Goal: Subscribe to service/newsletter

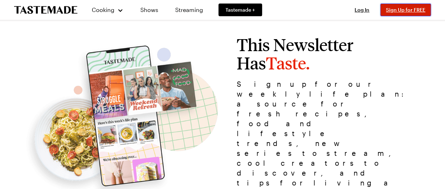
click at [401, 12] on span "Sign Up for FREE" at bounding box center [405, 10] width 39 height 6
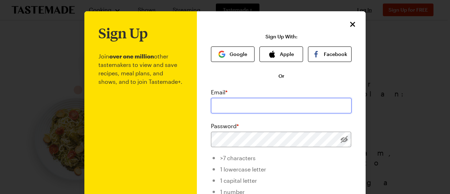
click at [251, 98] on input "email" at bounding box center [281, 105] width 141 height 15
type input "[EMAIL_ADDRESS][DOMAIN_NAME]"
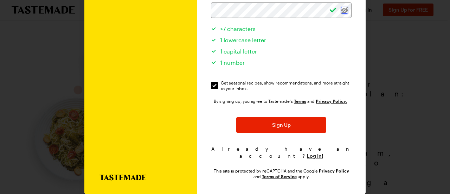
scroll to position [134, 0]
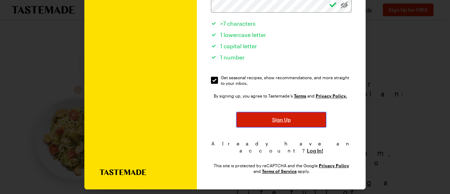
click at [266, 124] on button "Sign Up" at bounding box center [281, 119] width 90 height 15
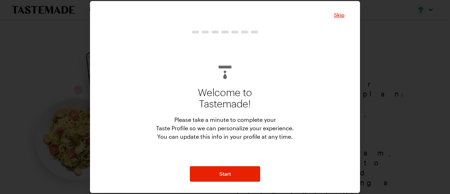
click at [282, 115] on p "Please take a minute to complete your Taste Profile so we can personalize your …" at bounding box center [225, 127] width 138 height 25
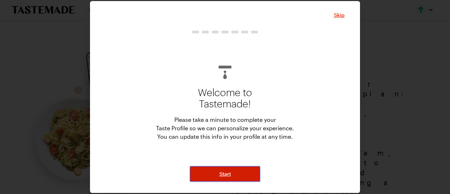
click at [242, 179] on button "Start" at bounding box center [225, 173] width 70 height 15
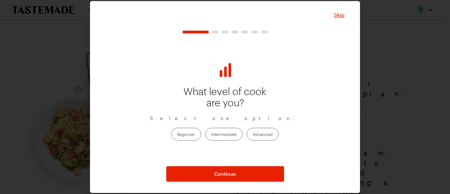
click at [261, 135] on label "Advanced" at bounding box center [263, 134] width 32 height 13
click at [253, 134] on input "Advanced" at bounding box center [253, 134] width 0 height 0
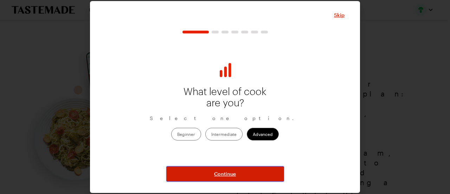
click at [256, 170] on button "Continue" at bounding box center [225, 173] width 118 height 15
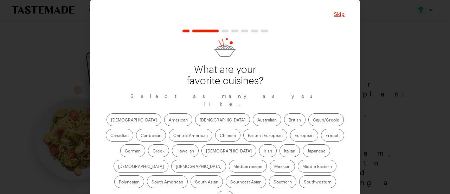
click at [168, 160] on label "[DEMOGRAPHIC_DATA]" at bounding box center [141, 166] width 55 height 13
click at [118, 167] on input "[DEMOGRAPHIC_DATA]" at bounding box center [118, 167] width 0 height 0
click at [223, 175] on label "South Asian" at bounding box center [207, 181] width 32 height 13
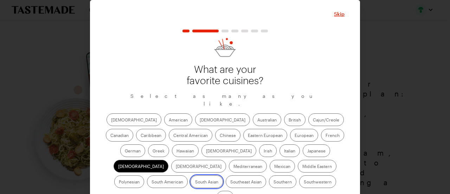
click at [195, 182] on Asian "South Asian" at bounding box center [195, 182] width 0 height 0
click at [243, 129] on label "Eastern European" at bounding box center [265, 135] width 44 height 13
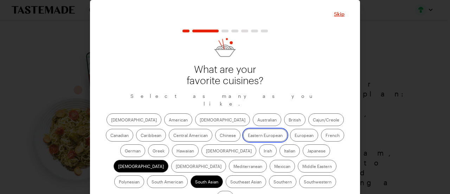
click at [248, 136] on European "Eastern European" at bounding box center [248, 136] width 0 height 0
click at [120, 113] on label "[DEMOGRAPHIC_DATA]" at bounding box center [134, 119] width 55 height 13
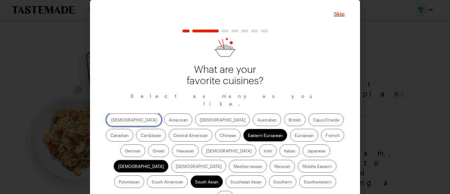
click at [111, 120] on input "[DEMOGRAPHIC_DATA]" at bounding box center [111, 120] width 0 height 0
click at [215, 129] on label "Chinese" at bounding box center [227, 135] width 25 height 13
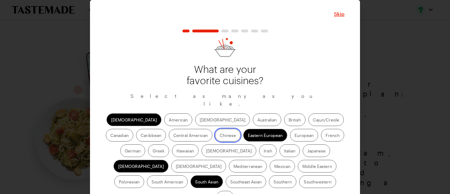
click at [220, 136] on input "Chinese" at bounding box center [220, 136] width 0 height 0
click at [202, 144] on label "[DEMOGRAPHIC_DATA]" at bounding box center [229, 150] width 55 height 13
click at [206, 151] on input "[DEMOGRAPHIC_DATA]" at bounding box center [206, 151] width 0 height 0
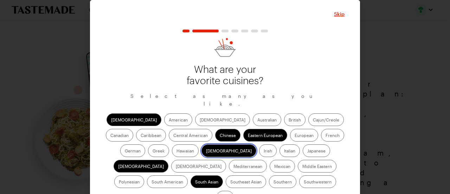
scroll to position [15, 0]
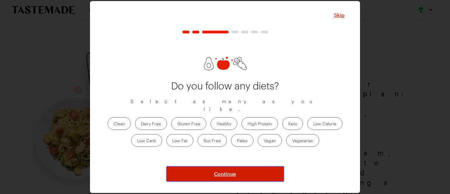
click at [243, 173] on button "Continue" at bounding box center [225, 173] width 118 height 15
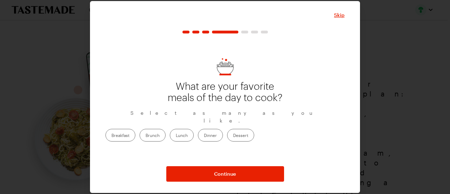
click at [135, 131] on label "Breakfast" at bounding box center [121, 135] width 30 height 13
click at [112, 136] on input "Breakfast" at bounding box center [112, 136] width 0 height 0
click at [166, 133] on label "Brunch" at bounding box center [153, 135] width 26 height 13
click at [146, 136] on input "Brunch" at bounding box center [146, 136] width 0 height 0
click at [194, 132] on label "Lunch" at bounding box center [182, 135] width 24 height 13
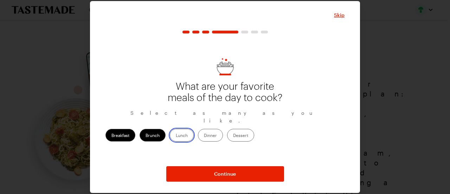
click at [176, 136] on input "Lunch" at bounding box center [176, 136] width 0 height 0
click at [223, 130] on label "Dinner" at bounding box center [210, 135] width 25 height 13
click at [204, 136] on input "Dinner" at bounding box center [204, 136] width 0 height 0
click at [254, 129] on label "Dessert" at bounding box center [240, 135] width 27 height 13
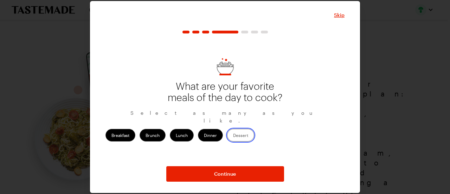
click at [233, 136] on input "Dessert" at bounding box center [233, 136] width 0 height 0
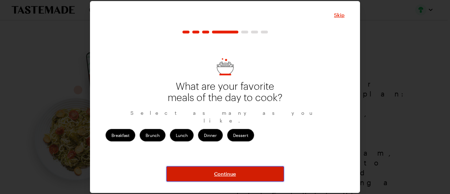
click at [228, 180] on button "Continue" at bounding box center [225, 173] width 118 height 15
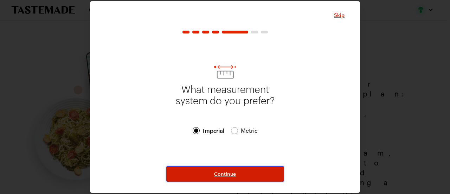
click at [226, 171] on span "Continue" at bounding box center [225, 173] width 22 height 7
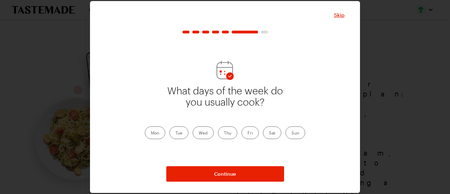
click at [158, 131] on label "Mon" at bounding box center [155, 132] width 20 height 13
click at [151, 133] on input "Mon" at bounding box center [151, 133] width 0 height 0
click at [178, 130] on label "Tue" at bounding box center [179, 132] width 19 height 13
click at [176, 133] on input "Tue" at bounding box center [176, 133] width 0 height 0
click at [208, 132] on label "Wed" at bounding box center [203, 132] width 21 height 13
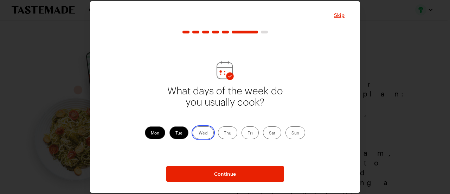
click at [199, 133] on input "Wed" at bounding box center [199, 133] width 0 height 0
click at [231, 133] on label "Thu" at bounding box center [227, 132] width 19 height 13
click at [224, 133] on input "Thu" at bounding box center [224, 133] width 0 height 0
click at [256, 133] on label "Fri" at bounding box center [250, 132] width 17 height 13
click at [248, 133] on input "Fri" at bounding box center [248, 133] width 0 height 0
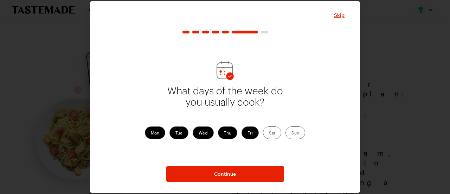
click at [275, 133] on label "Sat" at bounding box center [272, 132] width 18 height 13
click at [269, 133] on input "Sat" at bounding box center [269, 133] width 0 height 0
click at [297, 133] on label "Sun" at bounding box center [296, 132] width 20 height 13
click at [292, 133] on input "Sun" at bounding box center [292, 133] width 0 height 0
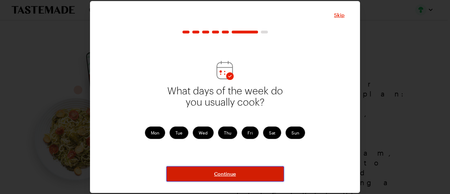
click at [258, 176] on button "Continue" at bounding box center [225, 173] width 118 height 15
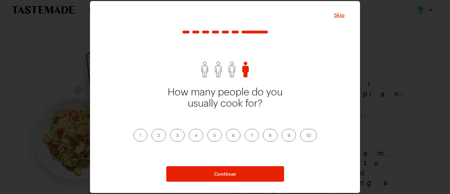
click at [141, 133] on label "1" at bounding box center [141, 135] width 14 height 13
click at [140, 136] on input "1" at bounding box center [140, 136] width 0 height 0
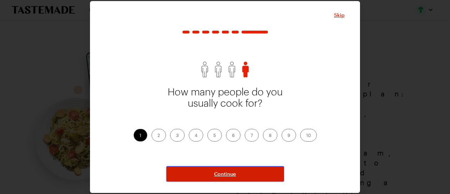
click at [198, 171] on button "Continue" at bounding box center [225, 173] width 118 height 15
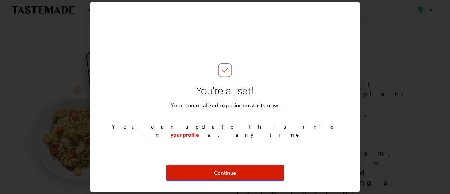
click at [215, 172] on span "Continue" at bounding box center [225, 172] width 22 height 7
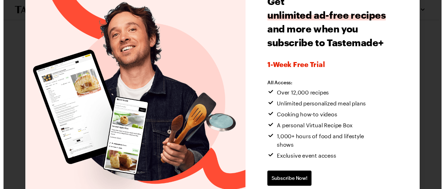
scroll to position [68, 0]
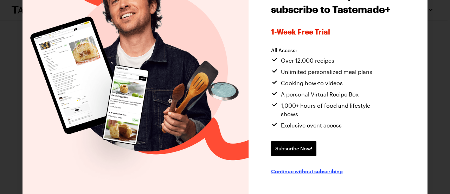
click at [321, 167] on span "Continue without subscribing" at bounding box center [307, 170] width 72 height 7
